Goal: Obtain resource: Download file/media

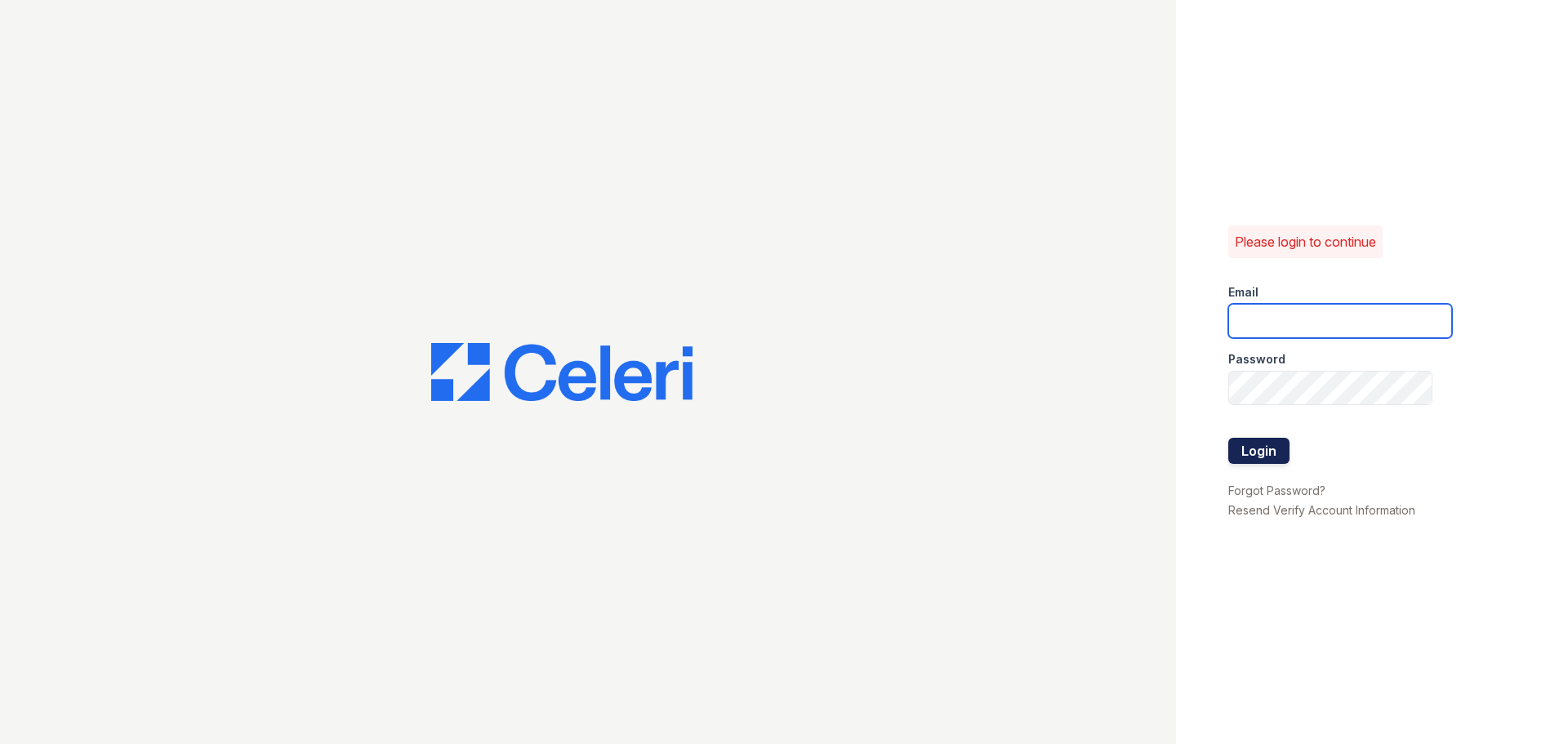
type input "ednar@loganpm.com"
click at [1262, 453] on button "Login" at bounding box center [1259, 451] width 61 height 26
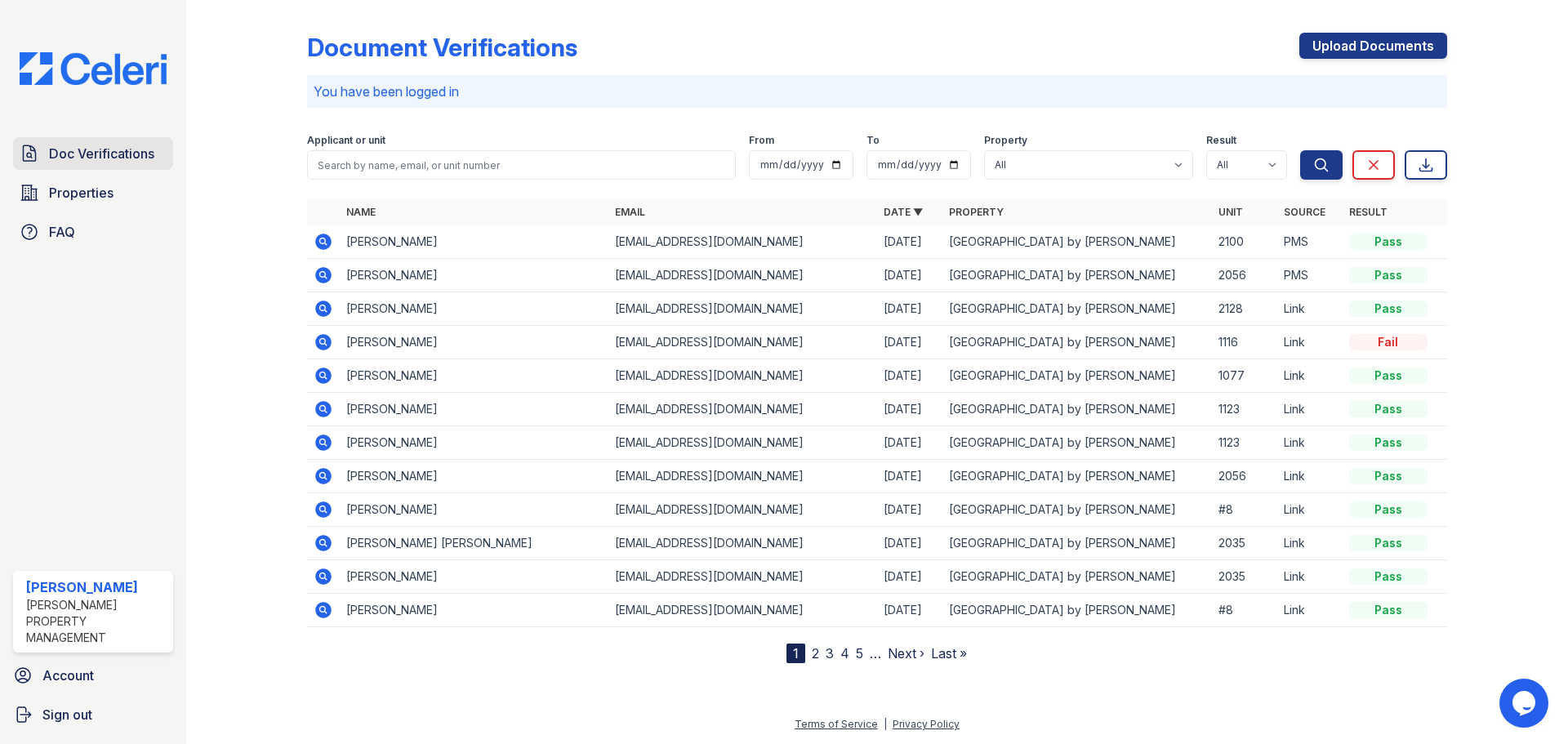
click at [84, 152] on span "Doc Verifications" at bounding box center [102, 154] width 105 height 20
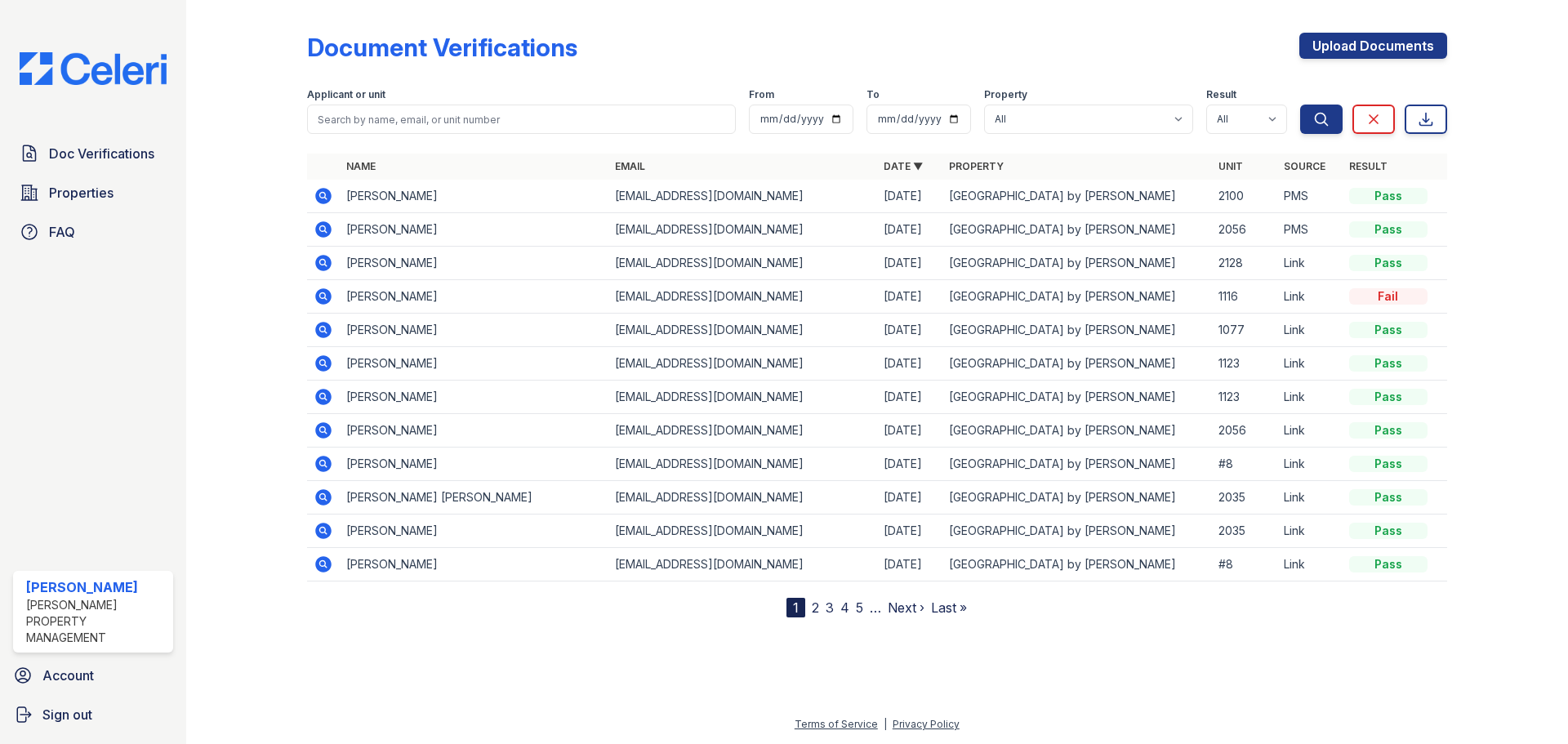
click at [320, 192] on icon at bounding box center [323, 196] width 16 height 16
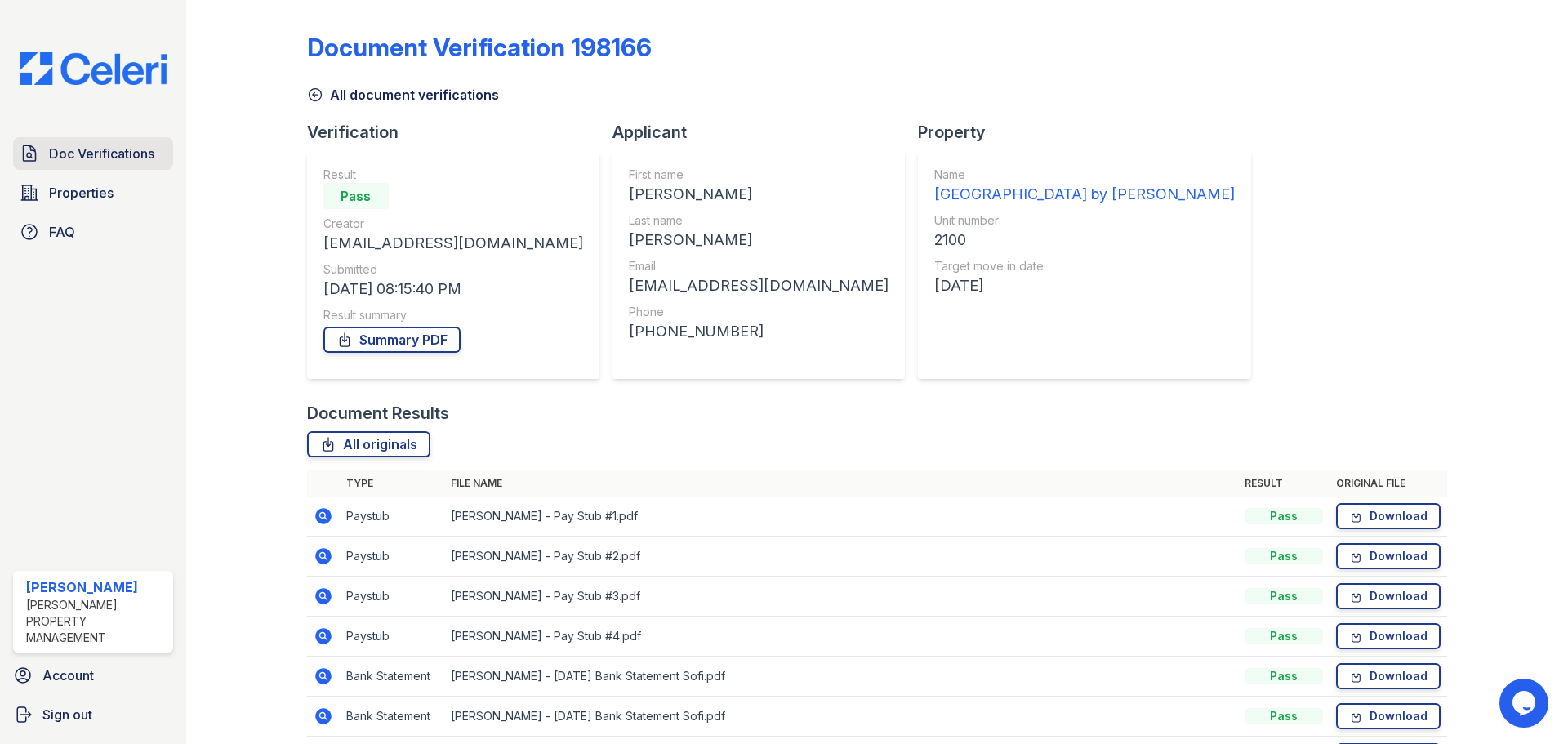
drag, startPoint x: 86, startPoint y: 146, endPoint x: 95, endPoint y: 145, distance: 9.1
click at [86, 146] on span "Doc Verifications" at bounding box center [102, 154] width 105 height 20
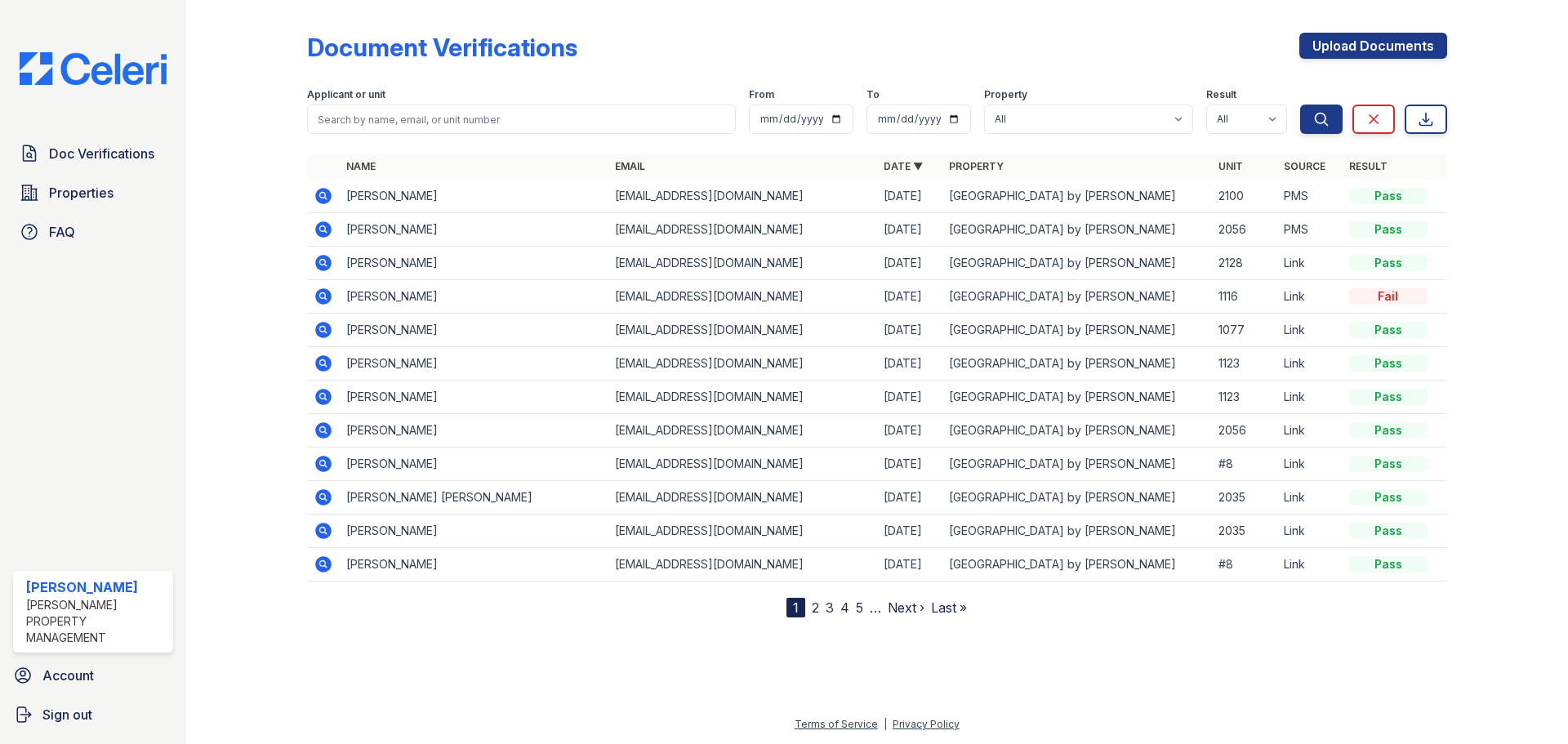
click at [323, 332] on icon at bounding box center [323, 330] width 20 height 20
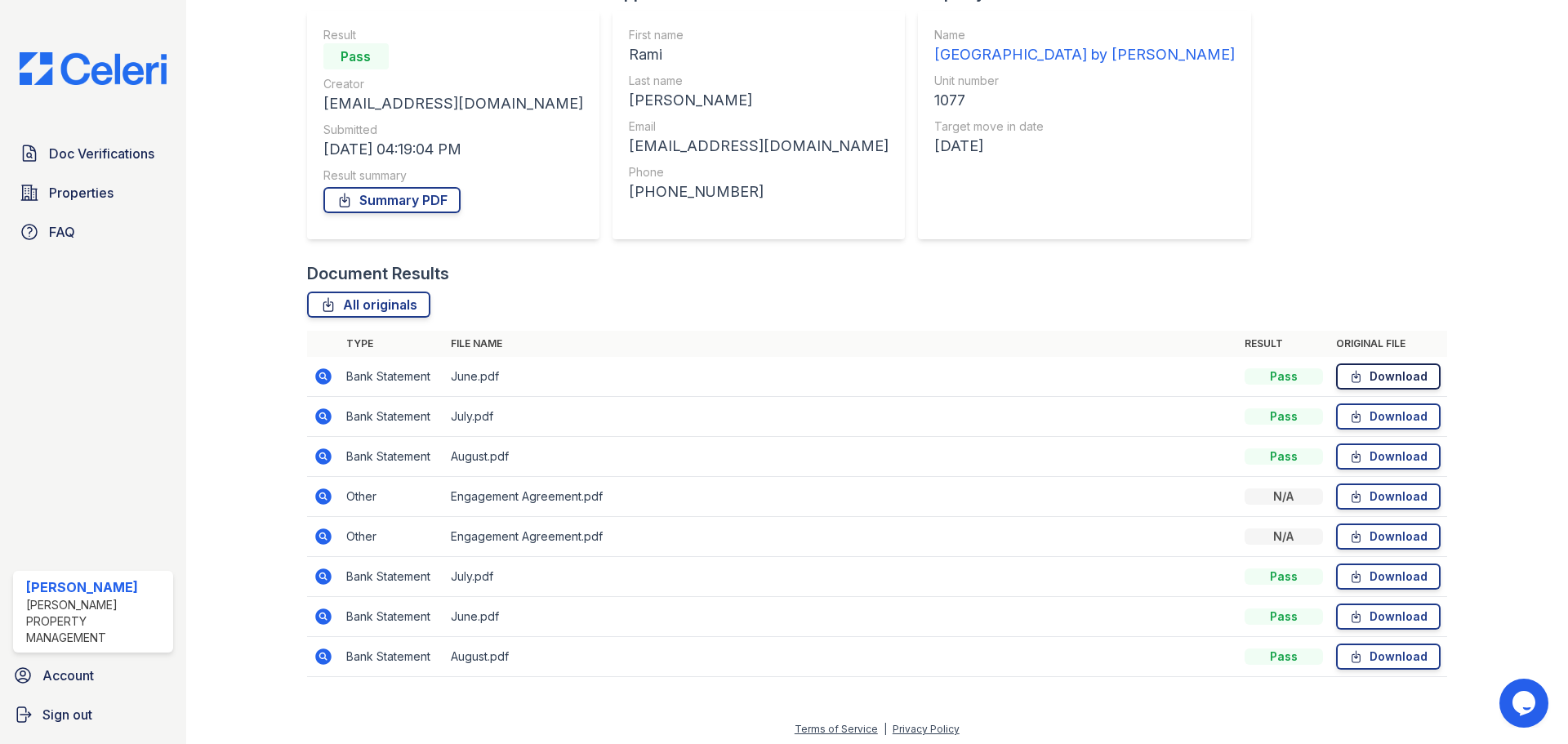
scroll to position [145, 0]
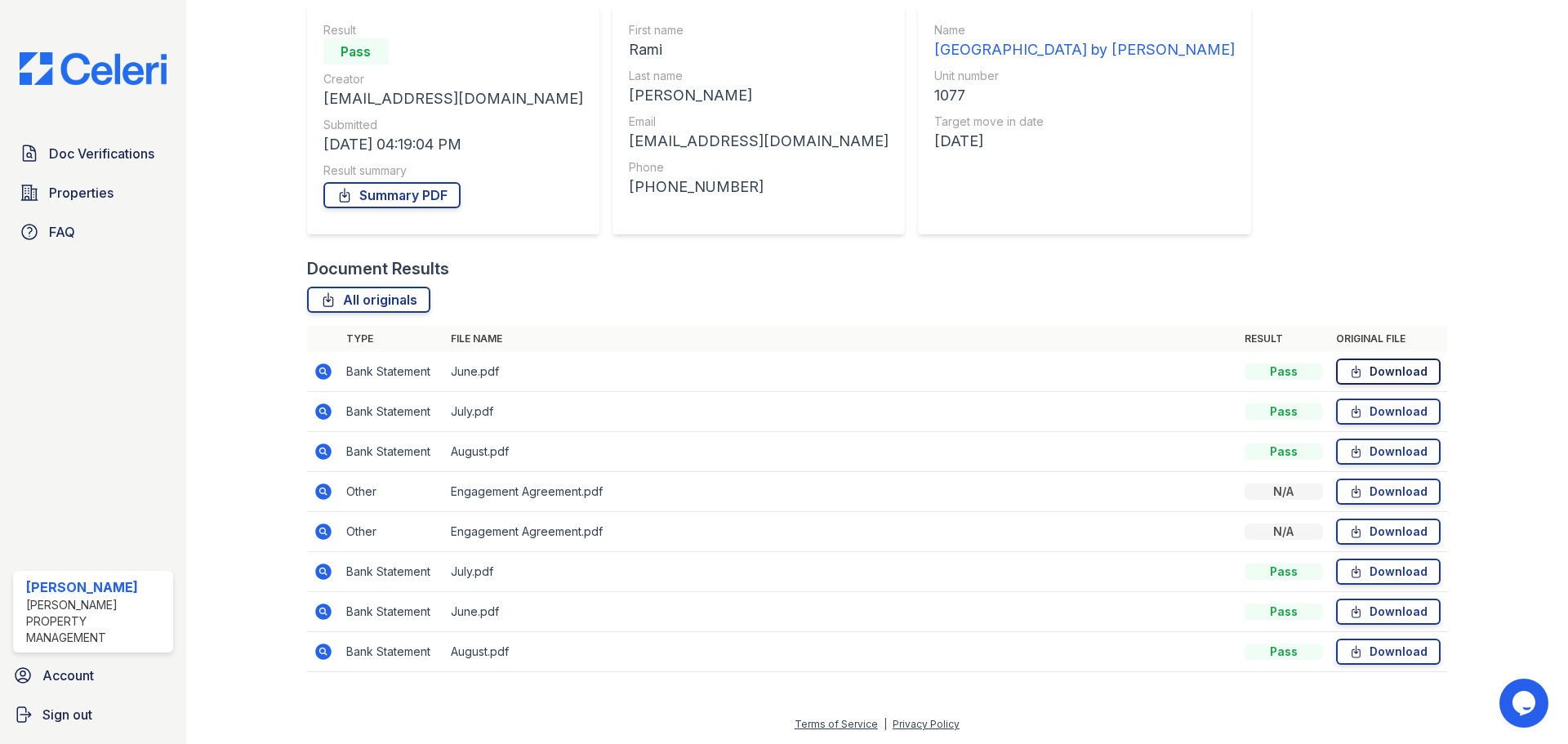
click at [1374, 367] on link "Download" at bounding box center [1388, 371] width 105 height 26
click at [1365, 410] on link "Download" at bounding box center [1388, 412] width 105 height 26
click at [1367, 458] on link "Download" at bounding box center [1388, 452] width 105 height 26
click at [1383, 578] on link "Download" at bounding box center [1388, 572] width 105 height 26
click at [1391, 616] on link "Download" at bounding box center [1388, 611] width 105 height 26
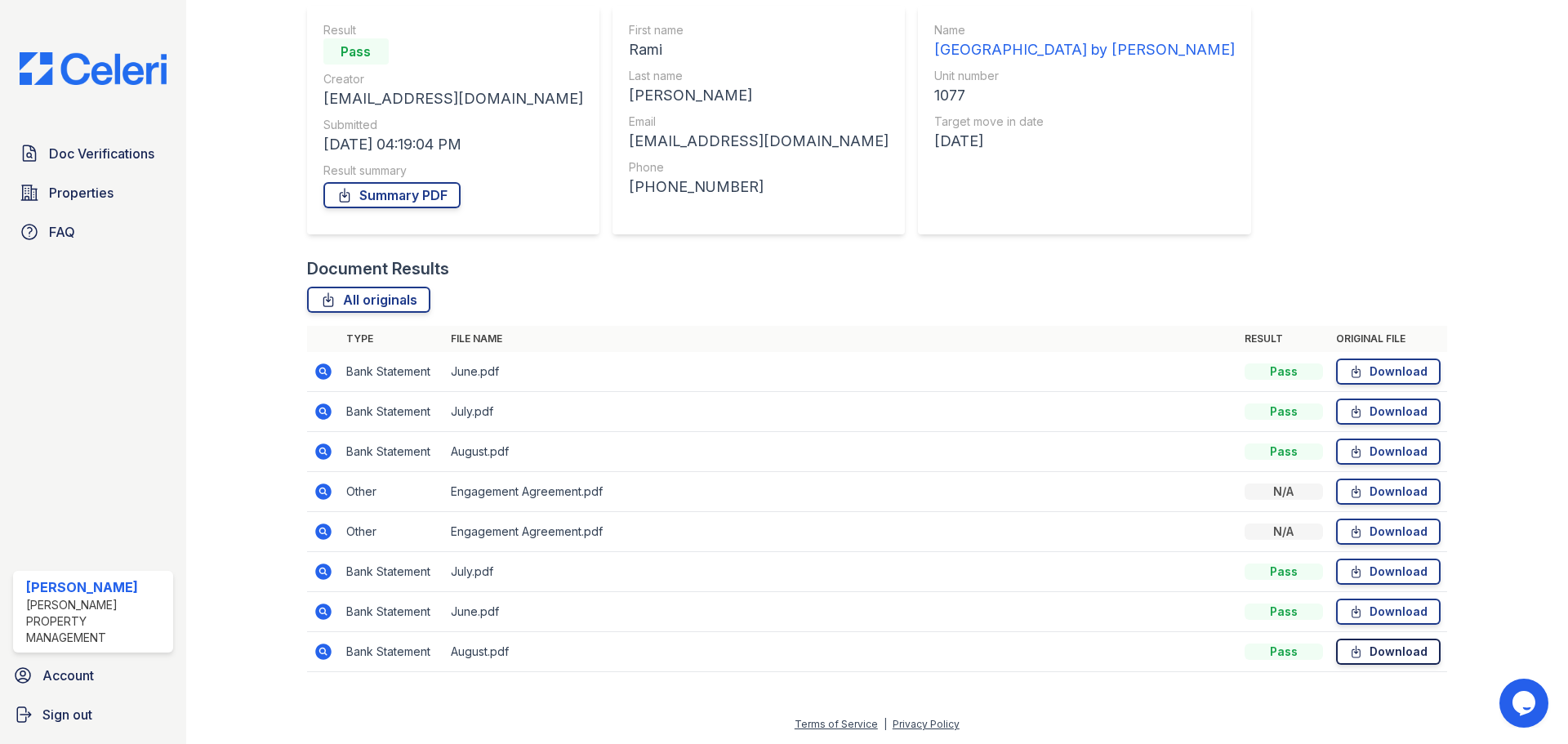
click at [1395, 654] on link "Download" at bounding box center [1388, 652] width 105 height 26
